Goal: Information Seeking & Learning: Learn about a topic

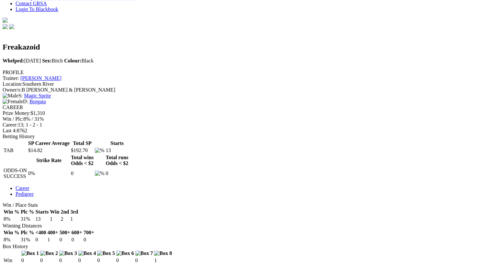
scroll to position [187, 0]
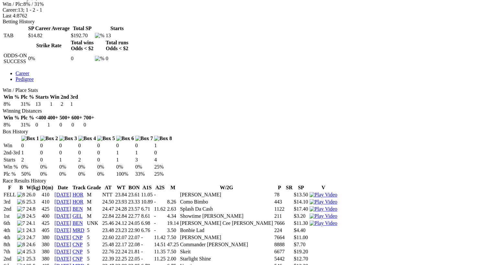
scroll to position [299, 0]
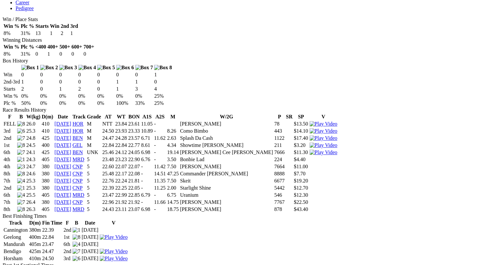
scroll to position [369, 0]
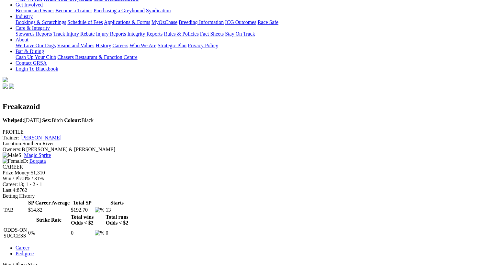
scroll to position [121, 0]
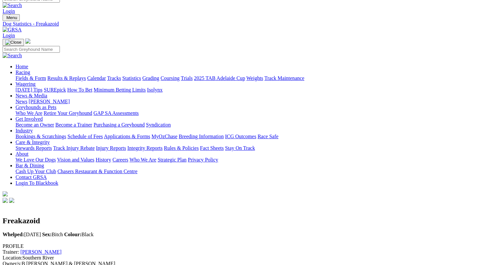
scroll to position [0, 0]
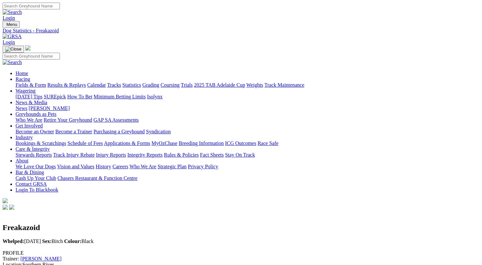
select select "WA"
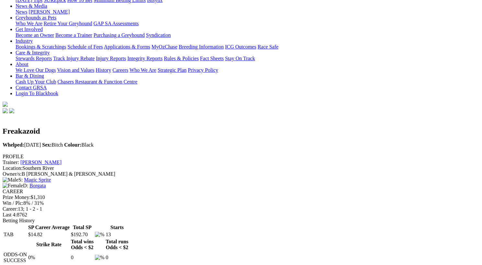
scroll to position [97, 0]
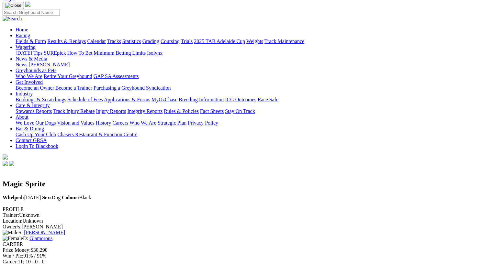
scroll to position [43, 0]
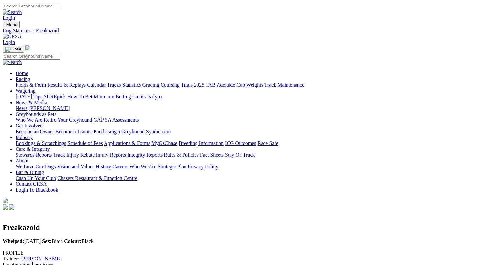
select select "WA"
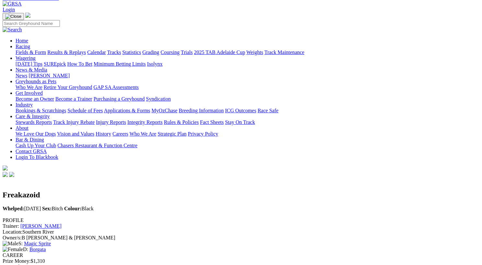
scroll to position [33, 0]
click at [51, 241] on link "Magic Sprite" at bounding box center [37, 244] width 27 height 6
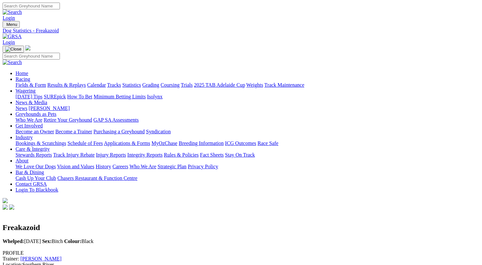
select select "WA"
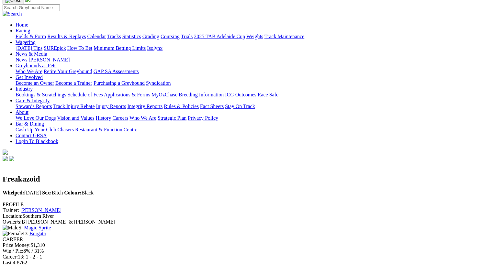
scroll to position [49, 0]
click at [51, 225] on link "Magic Sprite" at bounding box center [37, 228] width 27 height 6
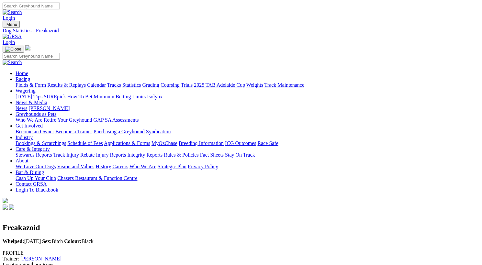
select select "WA"
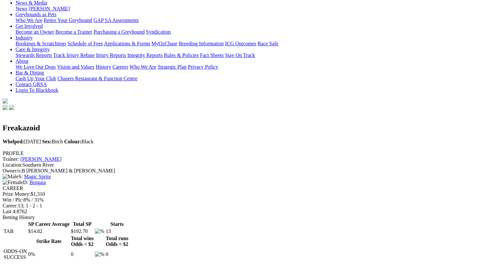
scroll to position [100, 0]
click at [29, 265] on link "Career" at bounding box center [23, 269] width 14 height 6
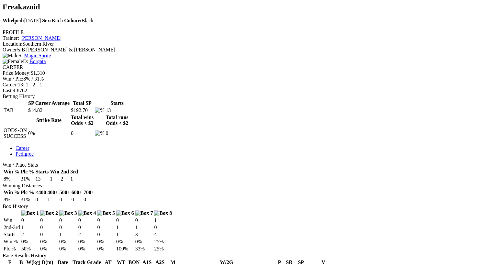
scroll to position [225, 0]
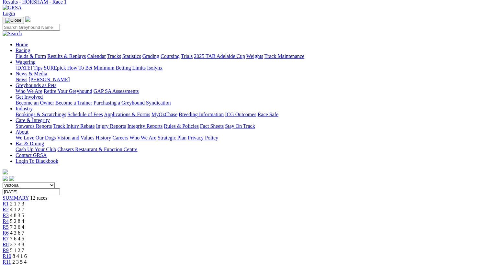
scroll to position [30, 0]
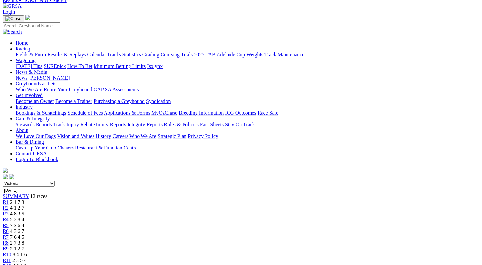
click at [55, 181] on select "South Australia New South Wales Northern Territory Queensland Tasmania Victoria…" at bounding box center [29, 184] width 52 height 6
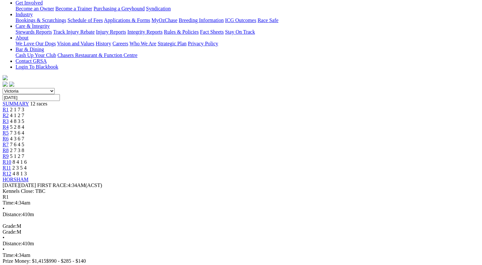
scroll to position [123, 0]
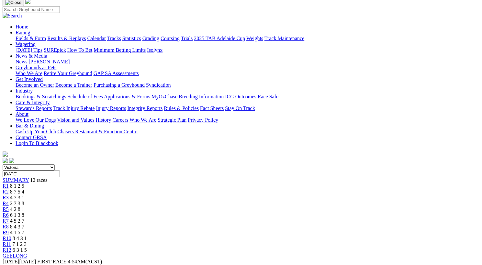
scroll to position [50, 0]
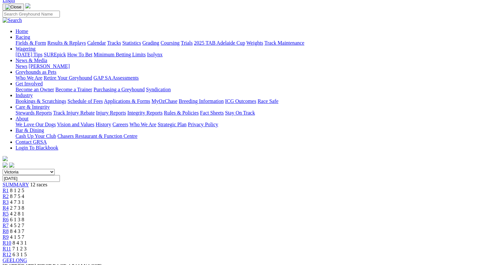
scroll to position [43, 0]
